Goal: Information Seeking & Learning: Learn about a topic

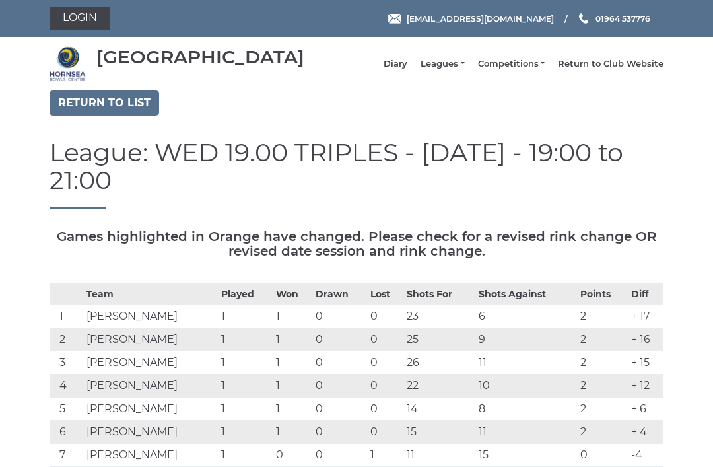
click at [105, 112] on link "Return to list" at bounding box center [104, 102] width 110 height 25
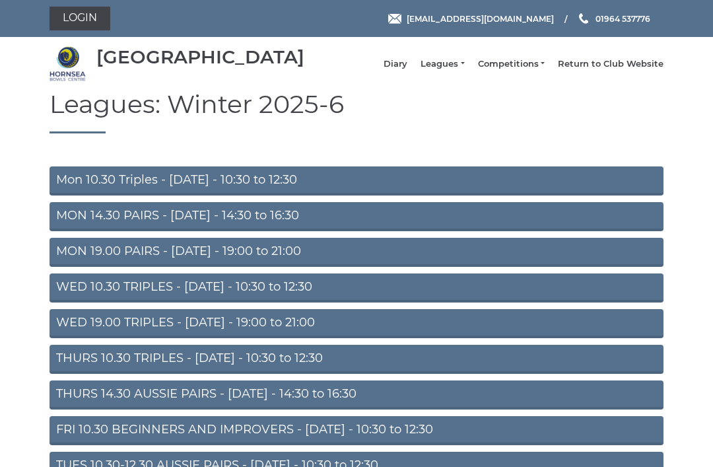
click at [374, 194] on link "Mon 10.30 Triples - [DATE] - 10:30 to 12:30" at bounding box center [356, 180] width 614 height 29
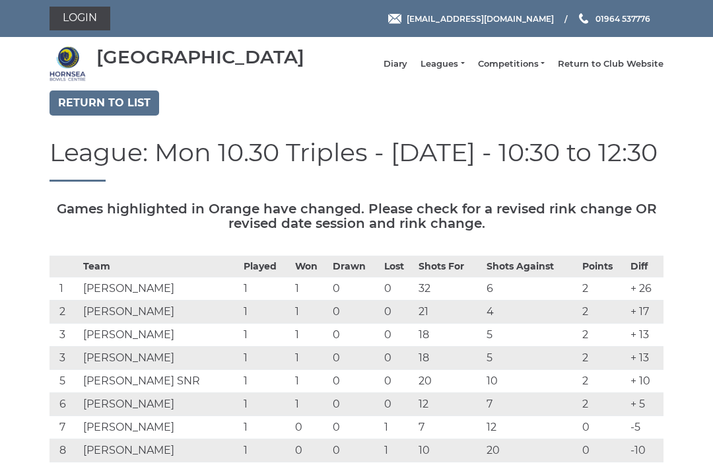
click at [120, 104] on link "Return to list" at bounding box center [104, 102] width 110 height 25
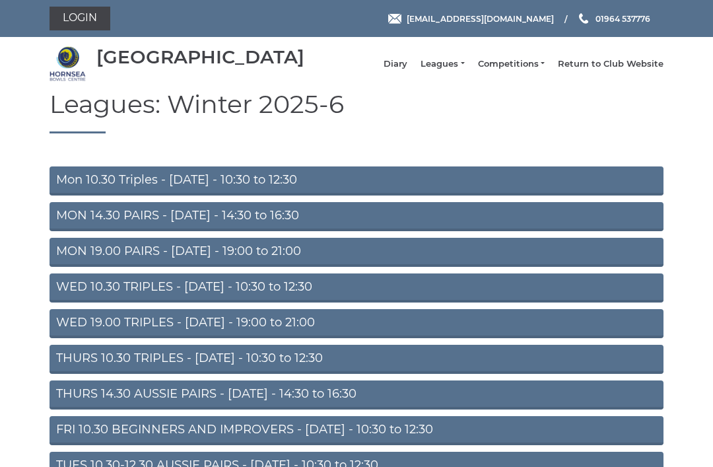
click at [427, 231] on link "MON 14.30 PAIRS - [DATE] - 14:30 to 16:30" at bounding box center [356, 216] width 614 height 29
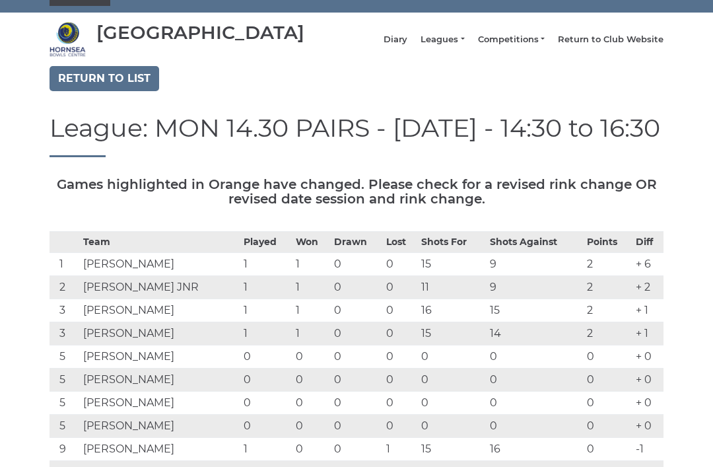
scroll to position [19, 0]
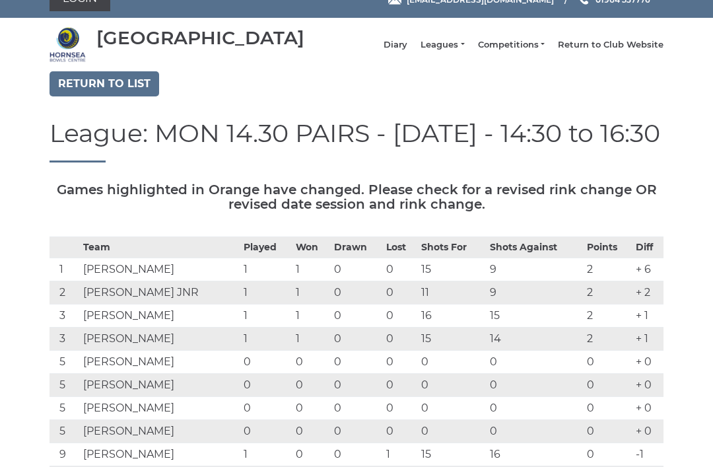
click at [110, 90] on link "Return to list" at bounding box center [104, 83] width 110 height 25
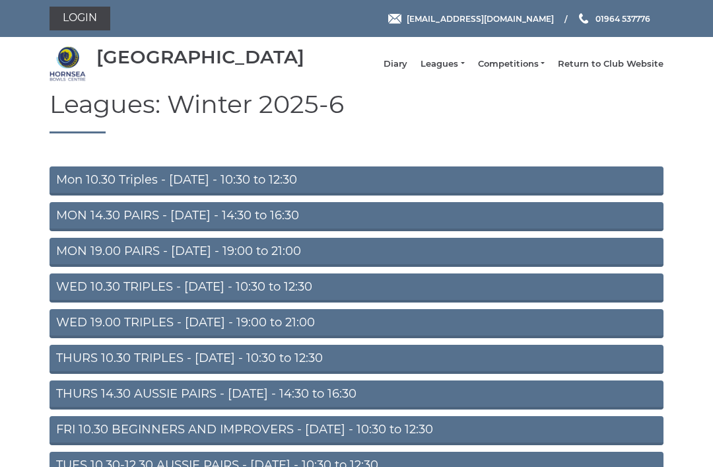
click at [412, 300] on link "WED 10.30 TRIPLES - [DATE] - 10:30 to 12:30" at bounding box center [356, 287] width 614 height 29
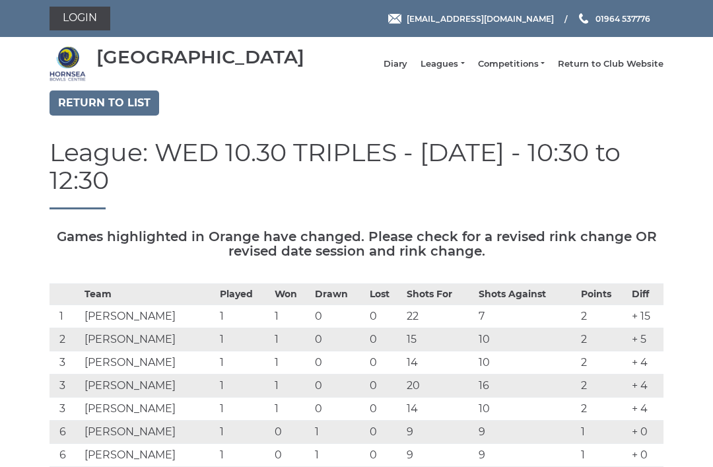
click at [108, 115] on link "Return to list" at bounding box center [104, 102] width 110 height 25
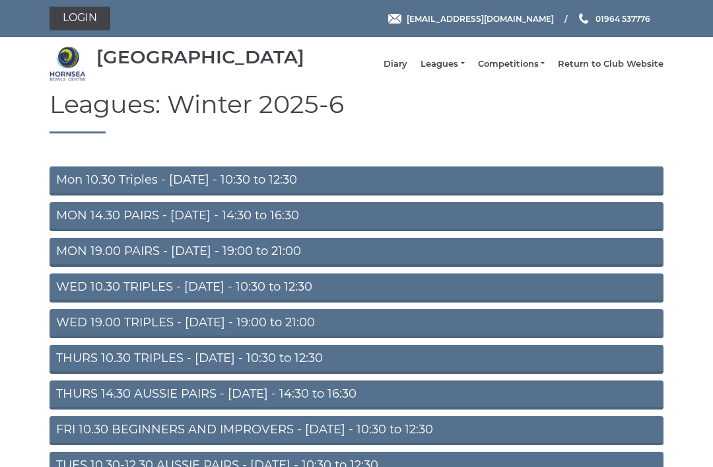
click at [469, 333] on link "WED 19.00 TRIPLES - Wednesday - 19:00 to 21:00" at bounding box center [356, 323] width 614 height 29
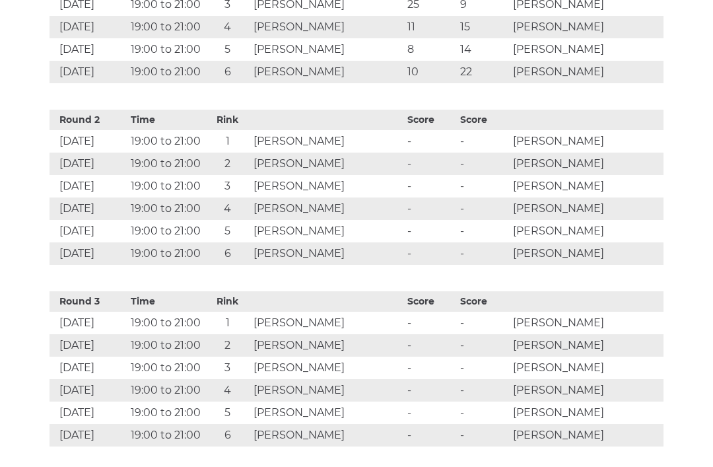
scroll to position [766, 0]
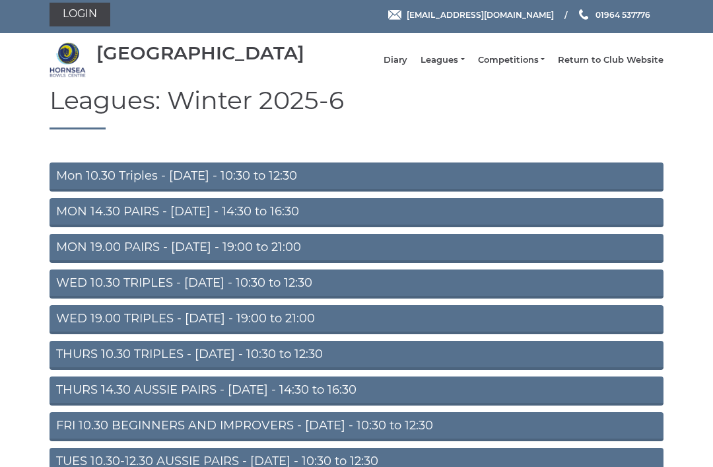
scroll to position [8, 0]
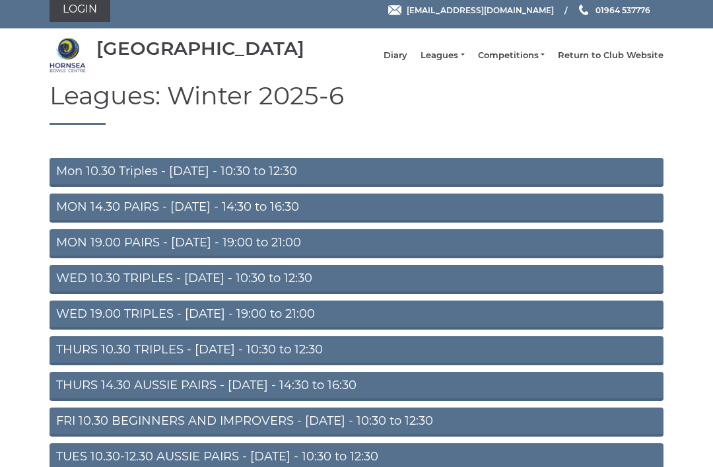
click at [387, 364] on link "THURS 10.30 TRIPLES - [DATE] - 10:30 to 12:30" at bounding box center [356, 351] width 614 height 29
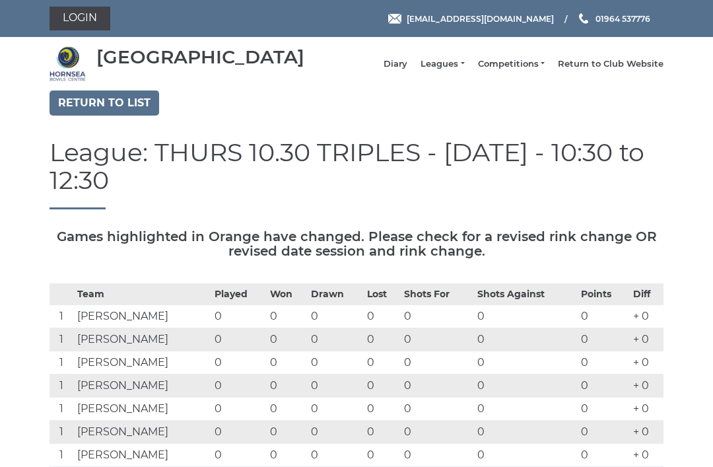
click at [119, 112] on link "Return to list" at bounding box center [104, 102] width 110 height 25
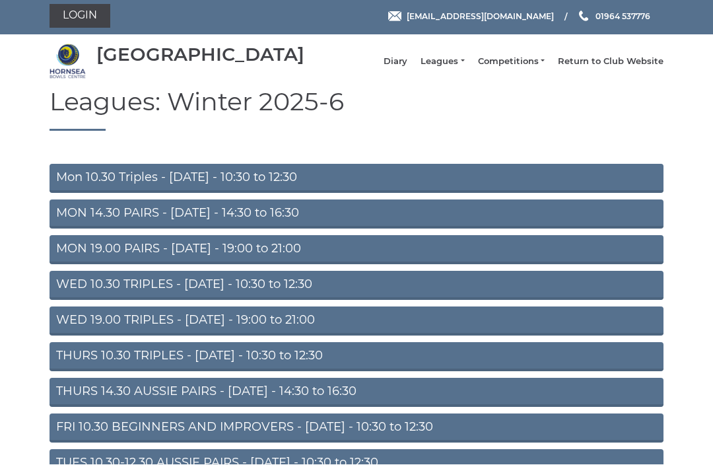
scroll to position [81, 0]
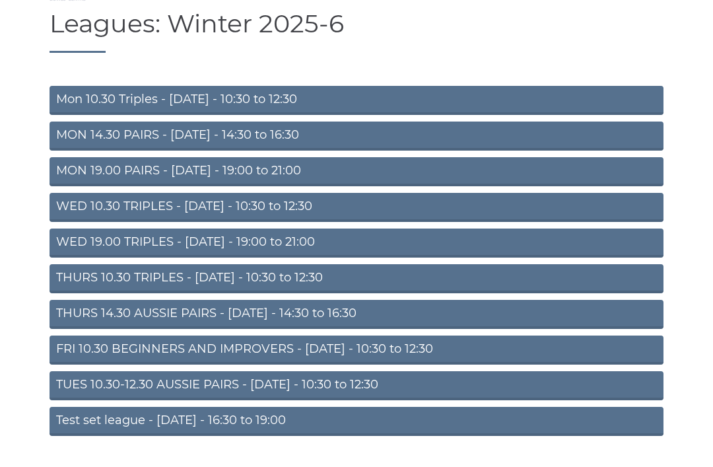
click at [410, 396] on link "TUES 10.30-12.30 AUSSIE PAIRS - Tuesday - 10:30 to 12:30" at bounding box center [356, 385] width 614 height 29
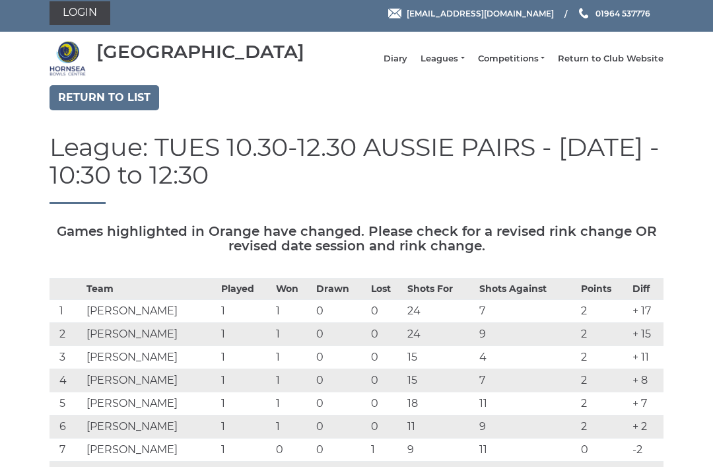
scroll to position [1, 0]
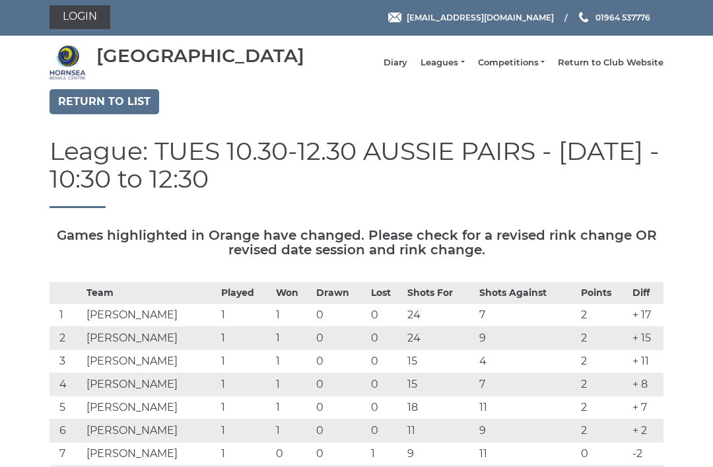
click at [112, 112] on link "Return to list" at bounding box center [104, 102] width 110 height 25
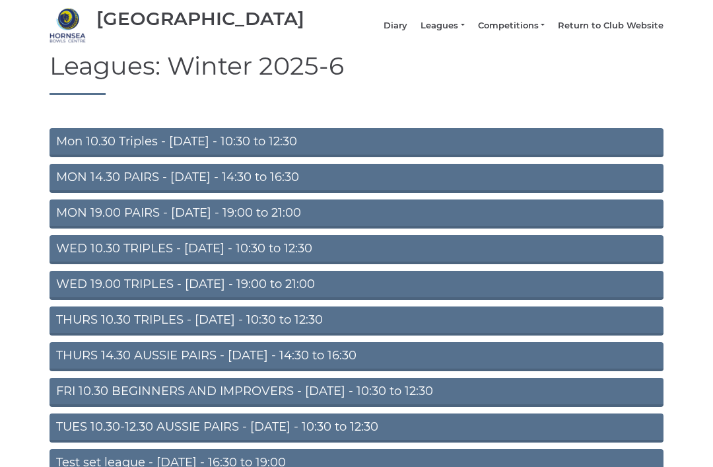
scroll to position [81, 0]
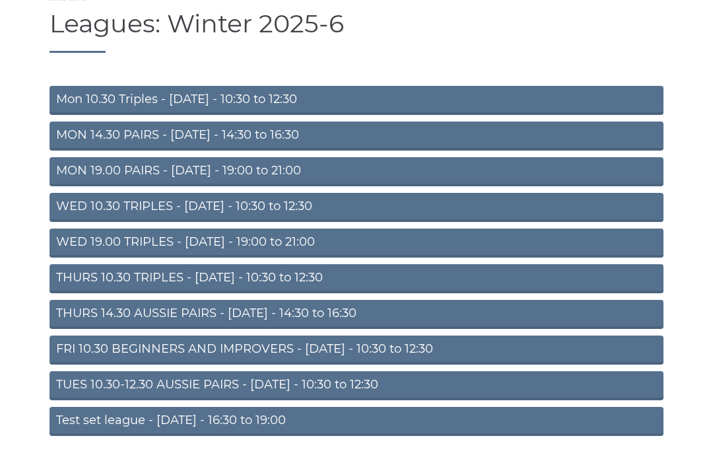
click at [391, 436] on link "Test set league - [DATE] - 16:30 to 19:00" at bounding box center [356, 421] width 614 height 29
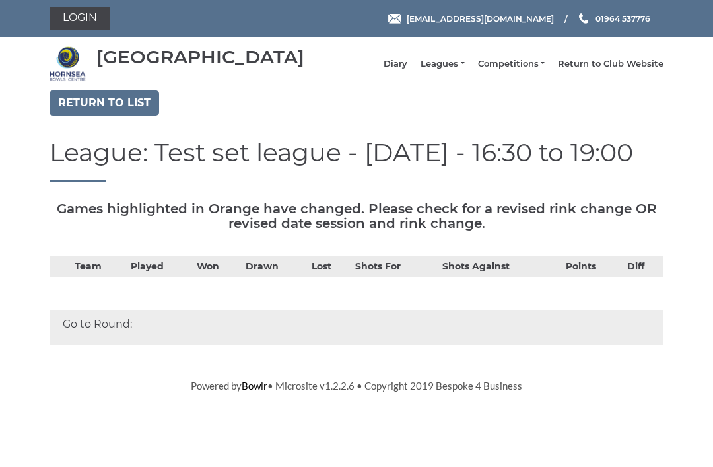
click at [101, 115] on link "Return to list" at bounding box center [104, 102] width 110 height 25
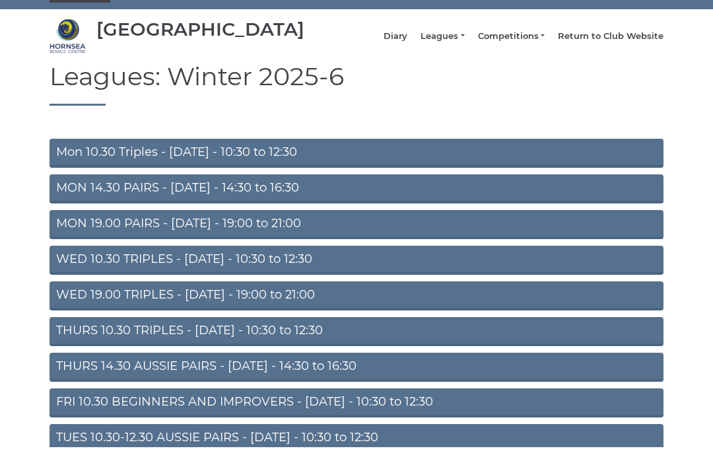
scroll to position [81, 0]
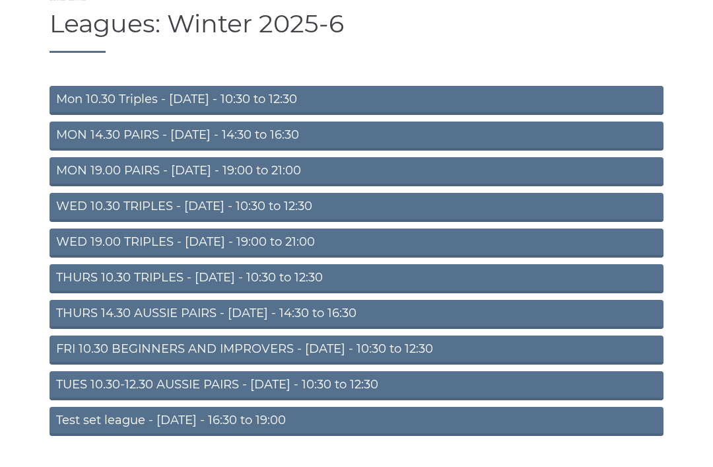
click at [375, 364] on link "FRI 10.30 BEGINNERS AND IMPROVERS - [DATE] - 10:30 to 12:30" at bounding box center [356, 349] width 614 height 29
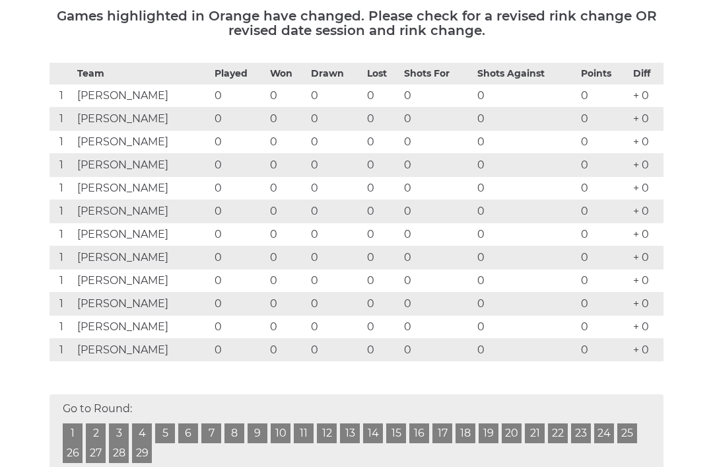
scroll to position [204, 0]
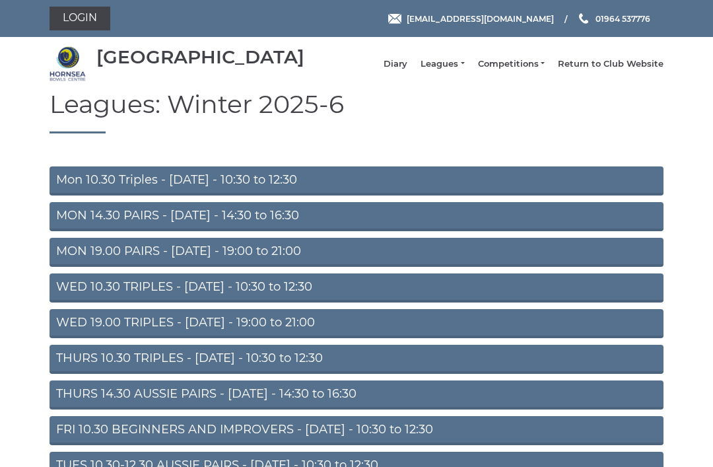
scroll to position [123, 0]
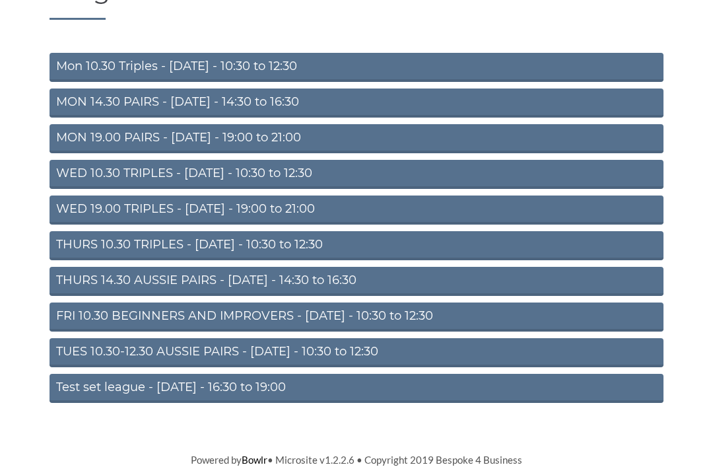
click at [374, 352] on link "TUES 10.30-12.30 AUSSIE PAIRS - Tuesday - 10:30 to 12:30" at bounding box center [356, 352] width 614 height 29
